Goal: Navigation & Orientation: Find specific page/section

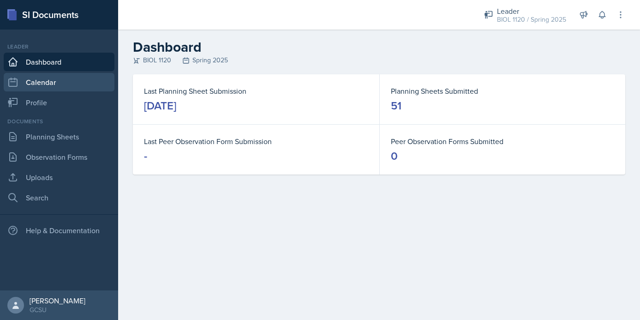
click at [60, 80] on link "Calendar" at bounding box center [59, 82] width 111 height 18
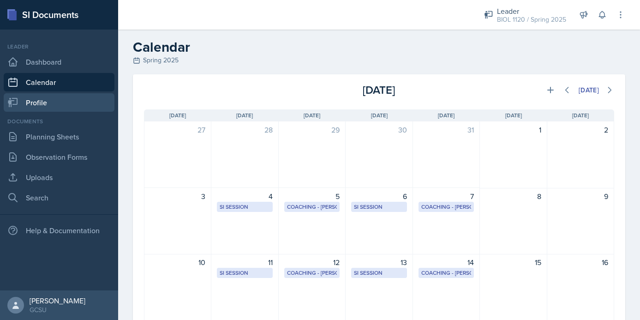
click at [65, 97] on link "Profile" at bounding box center [59, 102] width 111 height 18
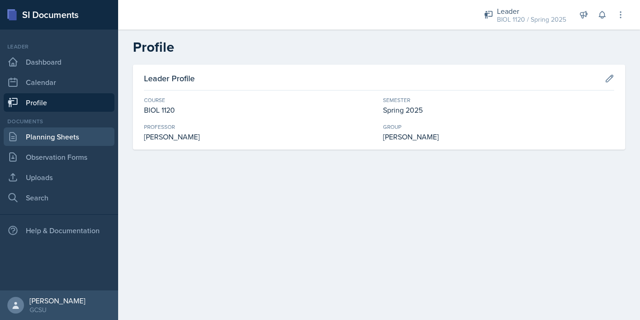
click at [68, 140] on link "Planning Sheets" at bounding box center [59, 136] width 111 height 18
